Goal: Information Seeking & Learning: Learn about a topic

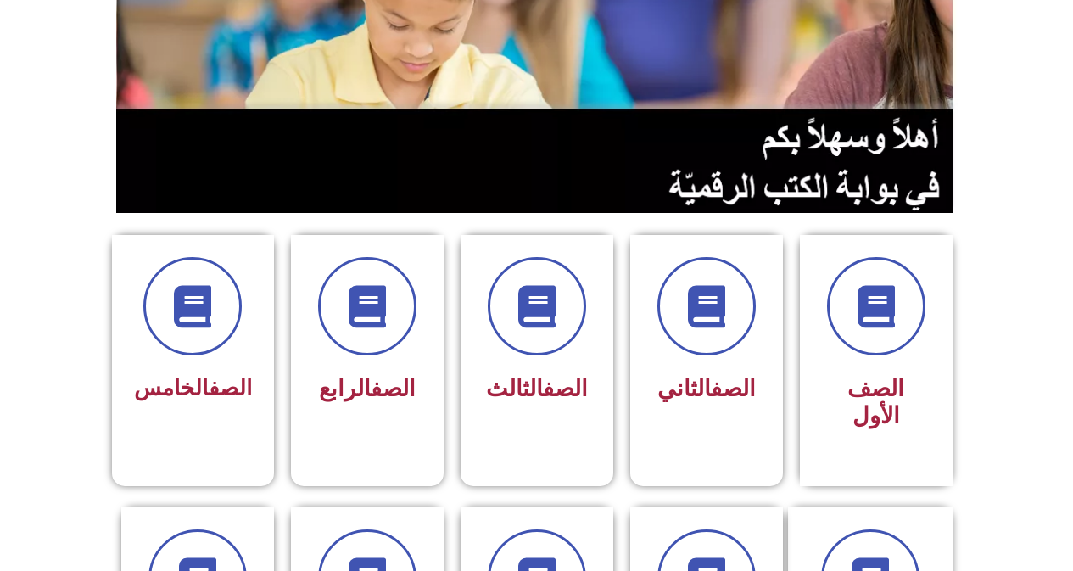
scroll to position [339, 0]
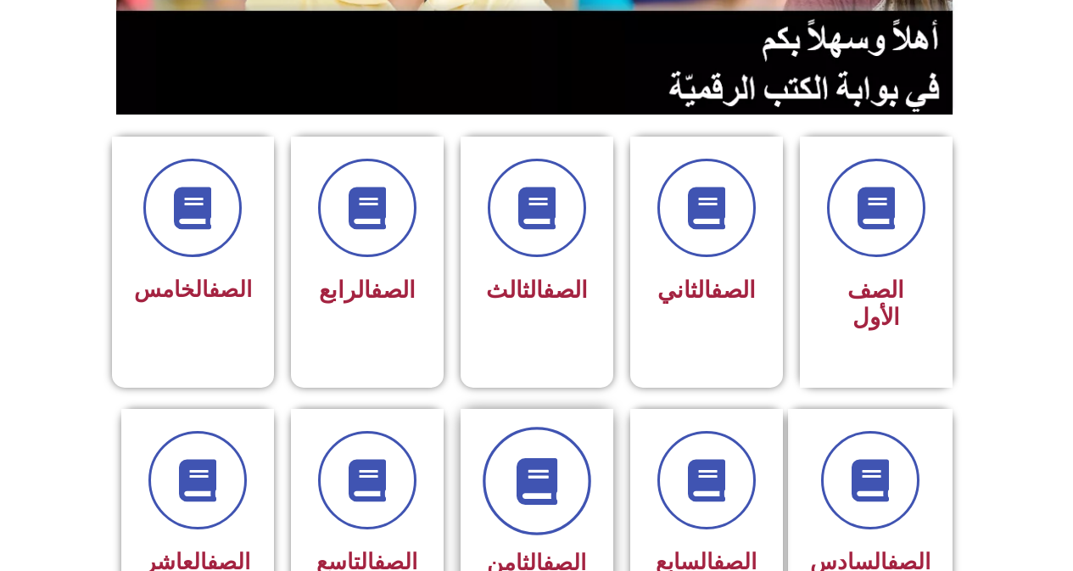
click at [535, 483] on span at bounding box center [536, 480] width 109 height 109
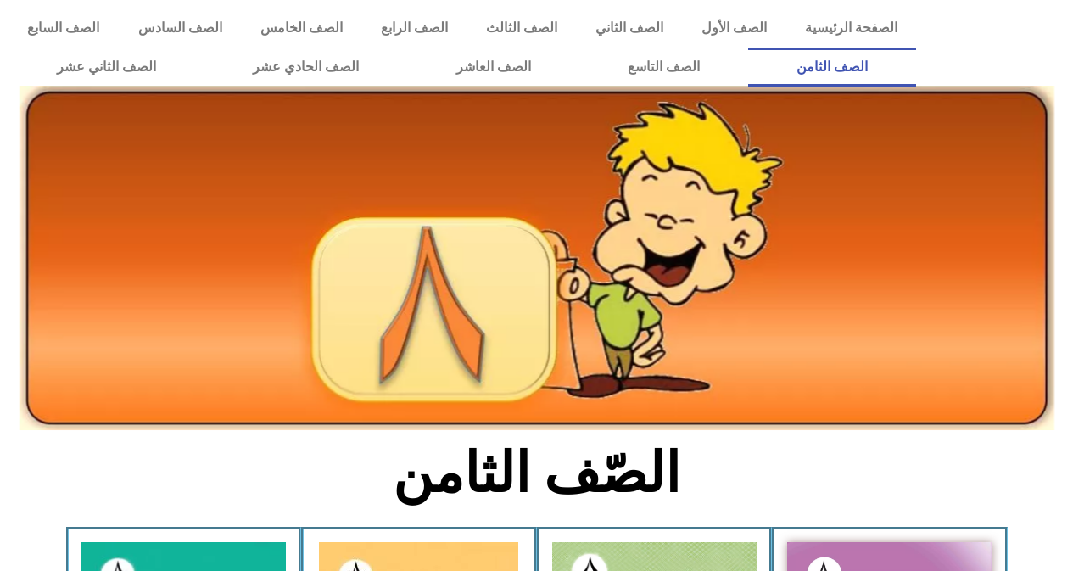
scroll to position [170, 0]
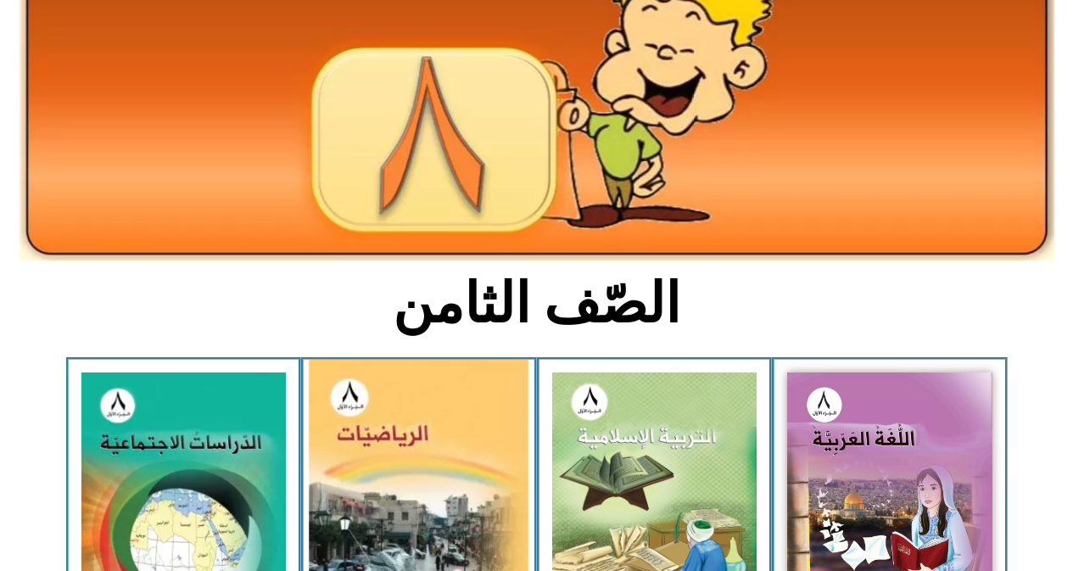
click at [423, 482] on img at bounding box center [419, 499] width 220 height 280
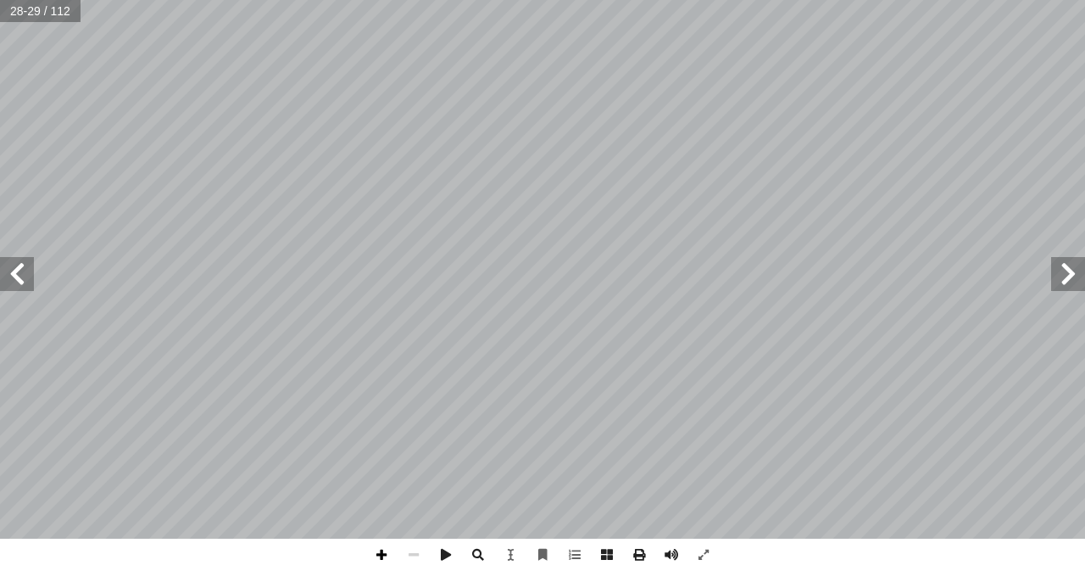
drag, startPoint x: 381, startPoint y: 555, endPoint x: 376, endPoint y: 547, distance: 9.2
click at [381, 555] on span at bounding box center [381, 554] width 32 height 32
